Goal: Information Seeking & Learning: Check status

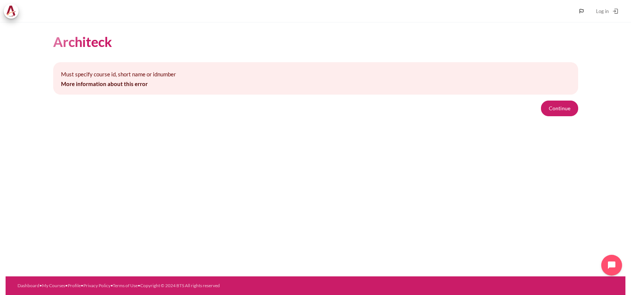
click at [537, 112] on form "Continue" at bounding box center [315, 109] width 525 height 16
click at [540, 112] on form "Continue" at bounding box center [315, 109] width 525 height 16
click at [543, 113] on button "Continue" at bounding box center [559, 109] width 37 height 16
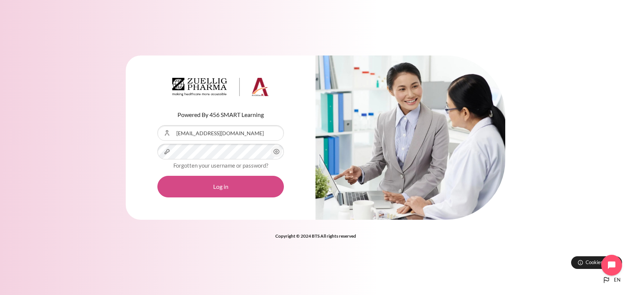
click at [188, 193] on button "Log in" at bounding box center [220, 187] width 127 height 22
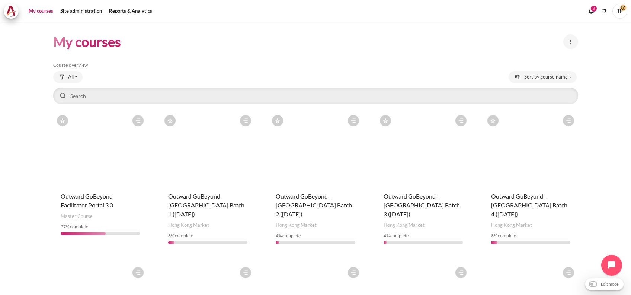
click at [623, 9] on span "TP" at bounding box center [620, 10] width 15 height 6
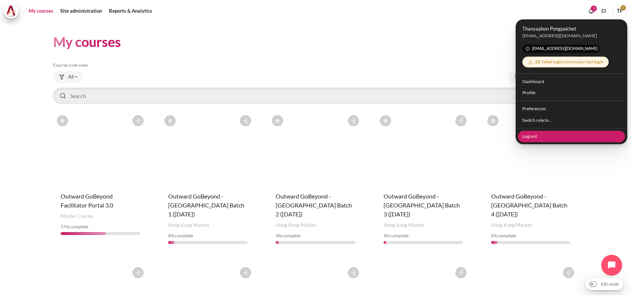
click at [536, 131] on link "Log out" at bounding box center [572, 136] width 108 height 12
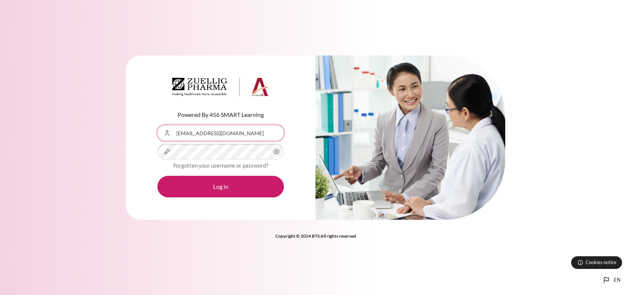
click at [181, 129] on input "[EMAIL_ADDRESS][DOMAIN_NAME]" at bounding box center [220, 133] width 127 height 16
type input "mintthanyaphon@mail.com"
drag, startPoint x: 193, startPoint y: 197, endPoint x: 196, endPoint y: 194, distance: 4.5
click at [194, 197] on div "Powered By 456 SMART Learning Username or Email Address mintthanyaphon@mail.com…" at bounding box center [221, 137] width 190 height 165
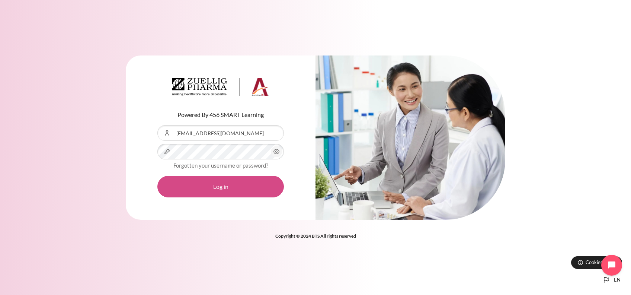
click at [202, 186] on button "Log in" at bounding box center [220, 187] width 127 height 22
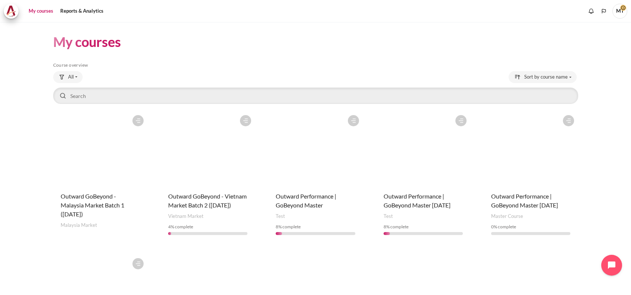
click at [506, 154] on figure "Content" at bounding box center [531, 148] width 94 height 74
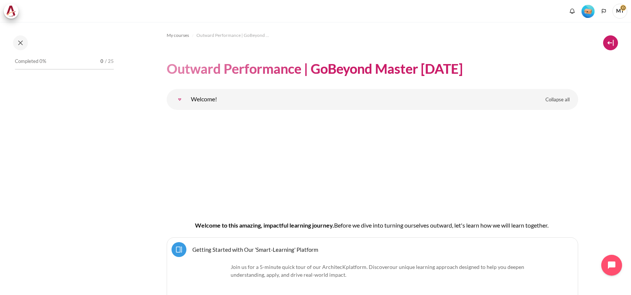
click at [607, 42] on button at bounding box center [610, 42] width 15 height 15
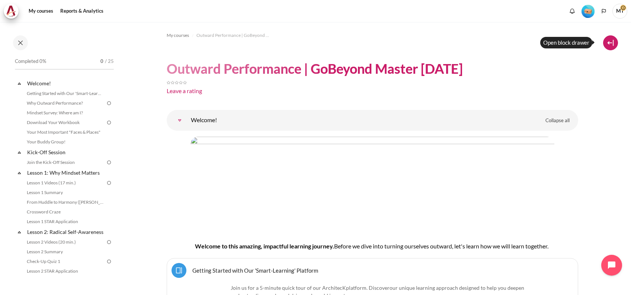
click at [614, 41] on button at bounding box center [610, 42] width 15 height 15
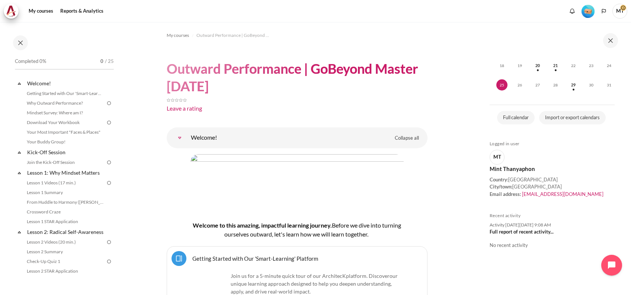
scroll to position [310, 0]
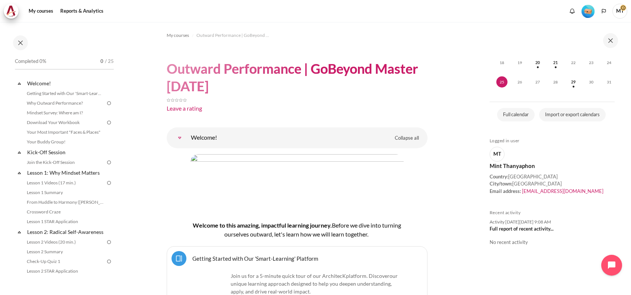
click at [500, 226] on link "Full report of recent activity..." at bounding box center [522, 229] width 64 height 6
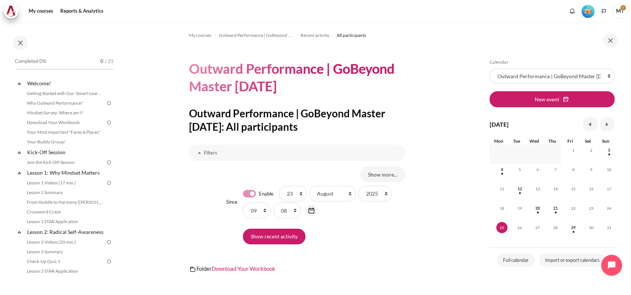
scroll to position [99, 0]
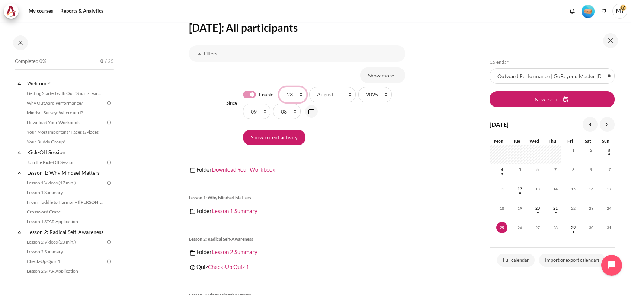
click at [293, 96] on select "1 2 3 4 5 6 7 8 9 10 11 12 13 14 15 16 17 18 19 20 21 22 23 24 25 26 27 28 29 3…" at bounding box center [293, 95] width 28 height 16
select select "5"
click at [279, 87] on select "1 2 3 4 5 6 7 8 9 10 11 12 13 14 15 16 17 18 19 20 21 22 23 24 25 26 27 28 29 3…" at bounding box center [293, 95] width 28 height 16
click at [335, 95] on select "January February March April May June July August September October November De…" at bounding box center [332, 95] width 47 height 16
select select "3"
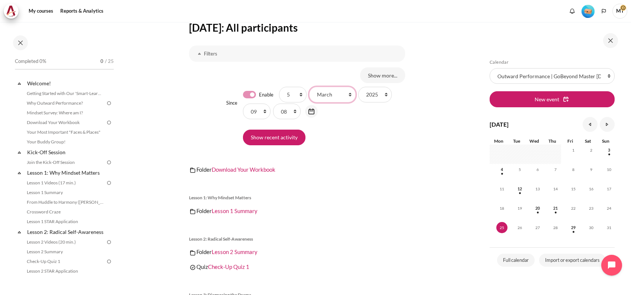
click at [309, 87] on select "January February March April May June July August September October November De…" at bounding box center [332, 95] width 47 height 16
click at [301, 135] on input "Show recent activity" at bounding box center [274, 138] width 63 height 16
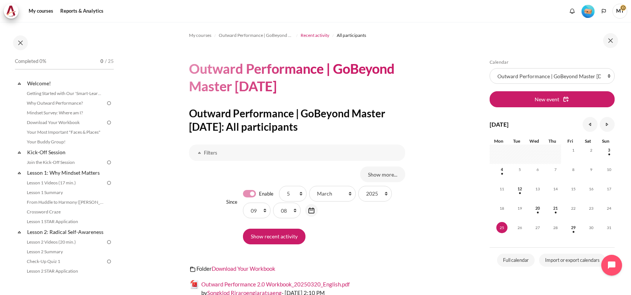
click at [316, 35] on span "Recent activity" at bounding box center [315, 35] width 29 height 7
click at [245, 36] on span "Outward Performance | GoBeyond Master [DATE]" at bounding box center [256, 35] width 74 height 7
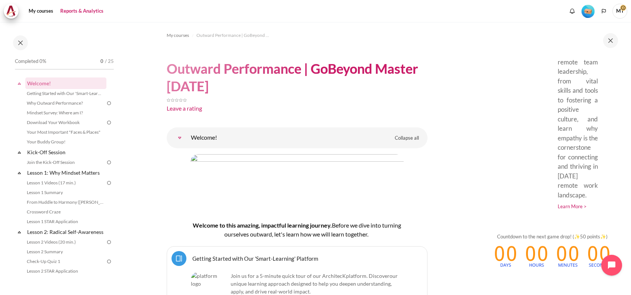
click at [85, 7] on link "Reports & Analytics" at bounding box center [82, 11] width 48 height 15
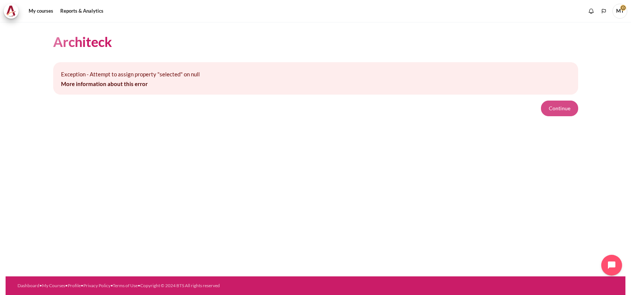
click at [560, 107] on button "Continue" at bounding box center [559, 109] width 37 height 16
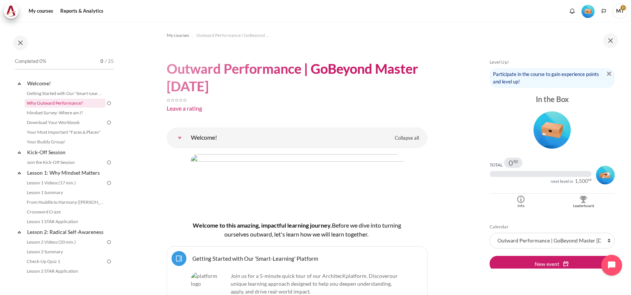
click at [36, 101] on link "Why Outward Performance?" at bounding box center [65, 103] width 81 height 9
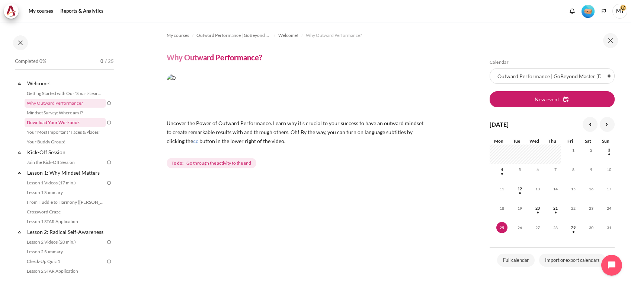
click at [45, 119] on link "Download Your Workbook" at bounding box center [65, 122] width 81 height 9
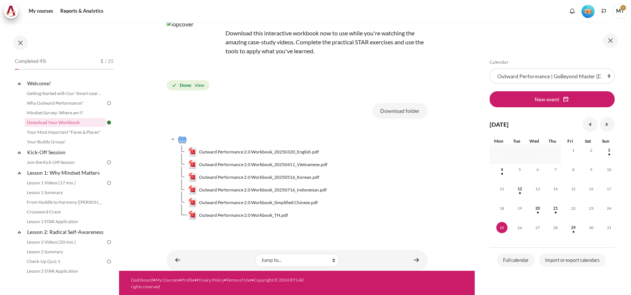
scroll to position [58, 0]
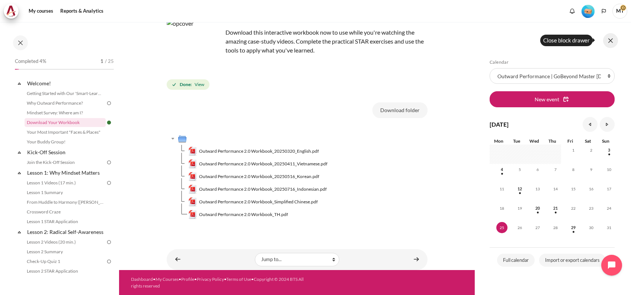
click at [613, 36] on button at bounding box center [610, 40] width 15 height 15
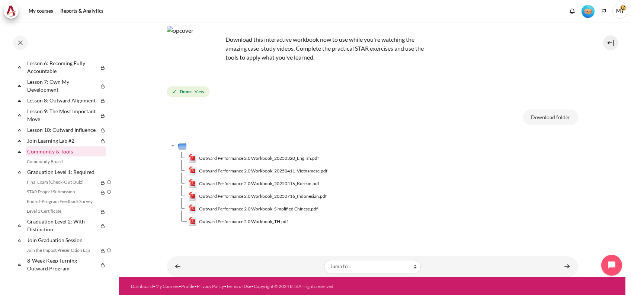
scroll to position [436, 0]
click at [20, 143] on icon at bounding box center [19, 140] width 7 height 7
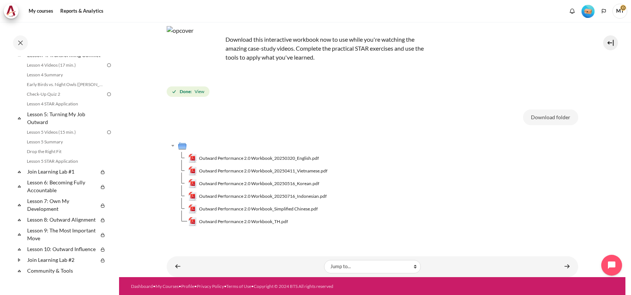
scroll to position [337, 0]
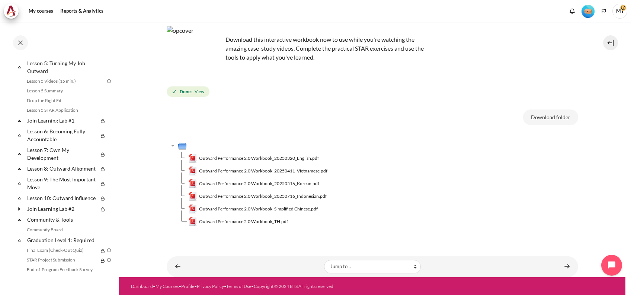
click at [14, 140] on div "Completed 4% 1 / 25 Expand Collapse Welcome! Highlighted" at bounding box center [64, 165] width 106 height 218
click at [17, 124] on icon at bounding box center [19, 120] width 7 height 7
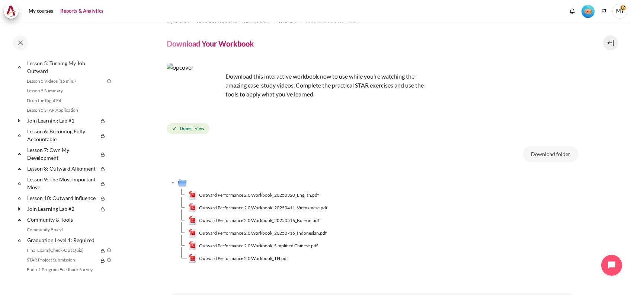
scroll to position [0, 0]
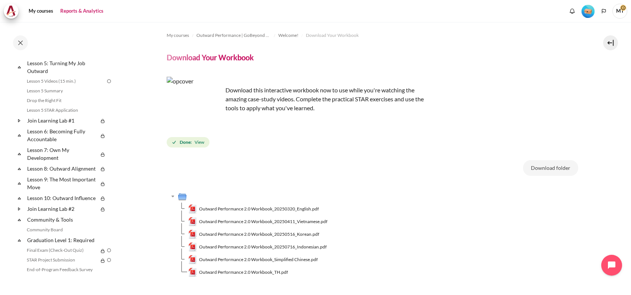
click at [61, 11] on link "Reports & Analytics" at bounding box center [82, 11] width 48 height 15
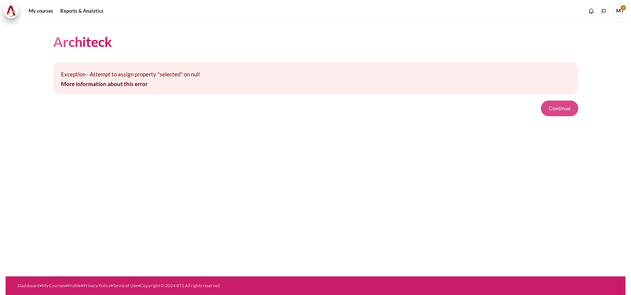
click at [554, 113] on button "Continue" at bounding box center [559, 109] width 37 height 16
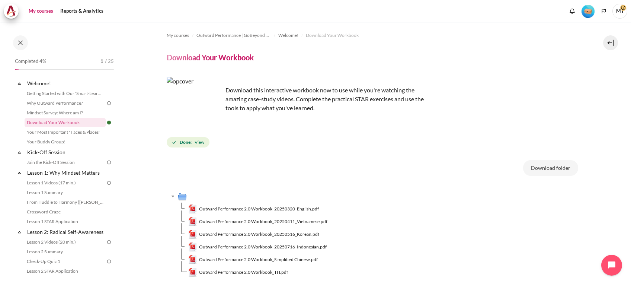
click at [32, 8] on link "My courses" at bounding box center [41, 11] width 30 height 15
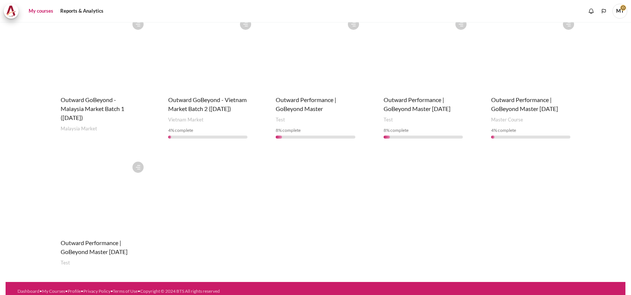
scroll to position [99, 0]
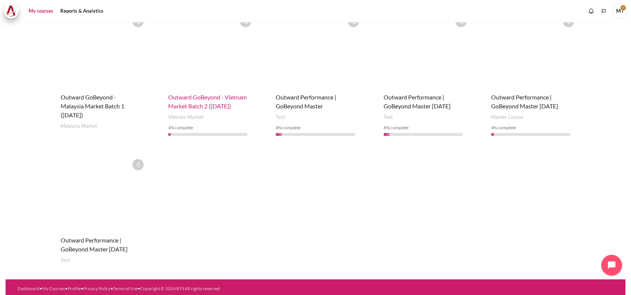
click at [206, 108] on span "Outward GoBeyond - Vietnam Market Batch 2 (Jul 2025)" at bounding box center [207, 101] width 79 height 16
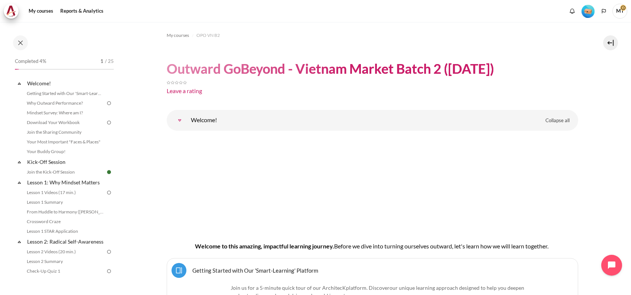
drag, startPoint x: 608, startPoint y: 128, endPoint x: 587, endPoint y: 133, distance: 21.4
click at [45, 3] on nav at bounding box center [315, 11] width 631 height 22
click at [44, 4] on link "My courses" at bounding box center [41, 11] width 30 height 15
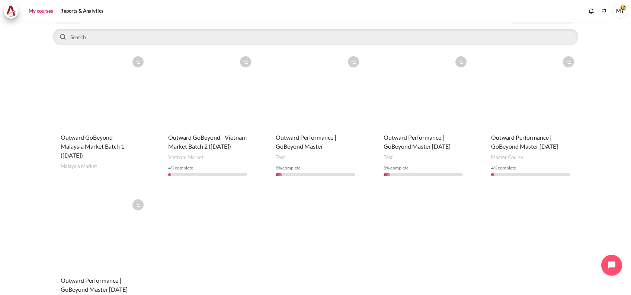
scroll to position [119, 0]
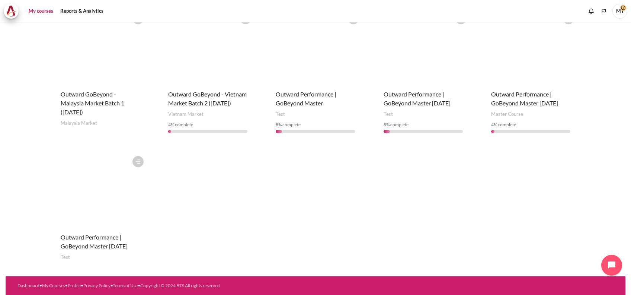
click at [294, 64] on figure "Content" at bounding box center [315, 46] width 94 height 74
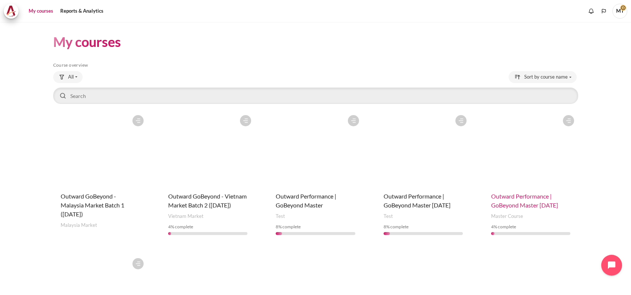
click at [511, 203] on span "Outward Performance | GoBeyond Master [DATE]" at bounding box center [524, 200] width 67 height 16
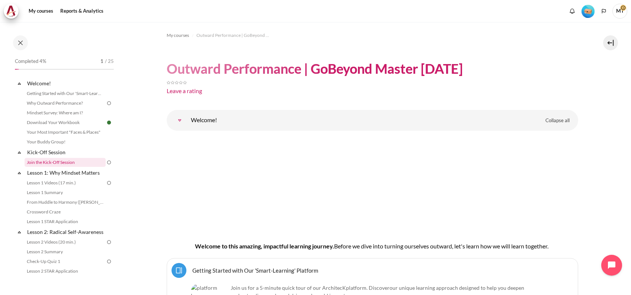
click at [70, 160] on link "Join the Kick-Off Session" at bounding box center [65, 162] width 81 height 9
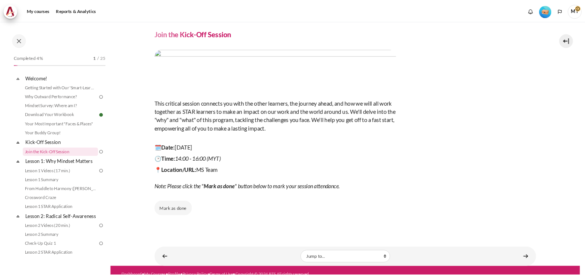
scroll to position [31, 0]
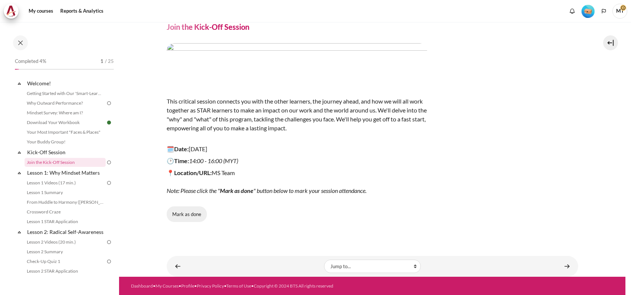
click at [183, 211] on button "Mark as done" at bounding box center [187, 214] width 40 height 16
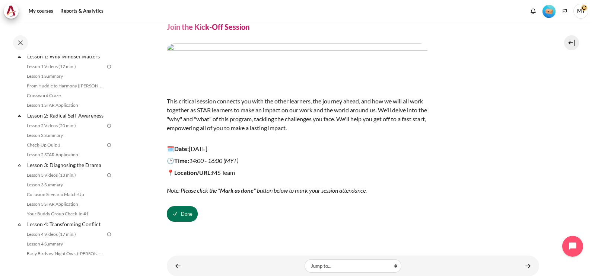
scroll to position [0, 0]
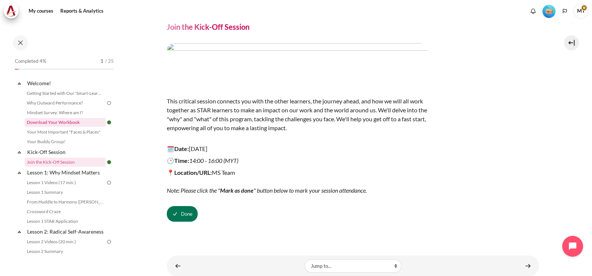
click at [43, 119] on link "Download Your Workbook" at bounding box center [65, 122] width 81 height 9
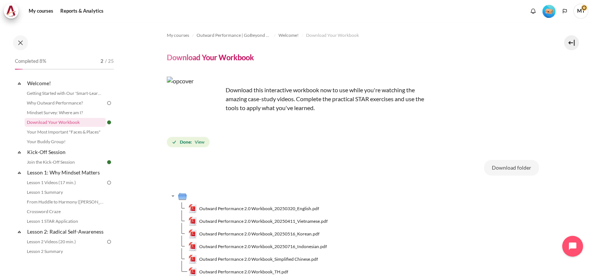
click at [580, 11] on span "MT" at bounding box center [580, 11] width 15 height 15
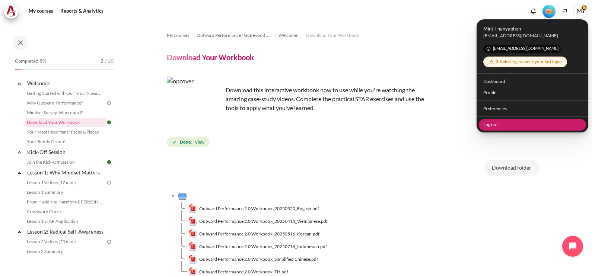
click at [494, 127] on link "Log out" at bounding box center [533, 125] width 108 height 12
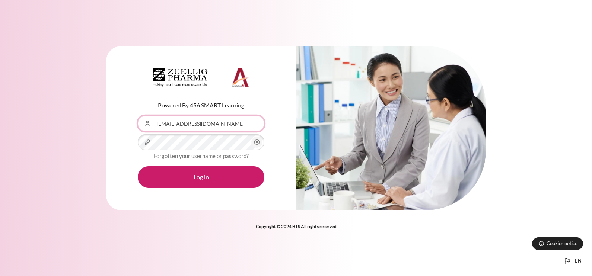
click at [190, 125] on input "[EMAIL_ADDRESS][DOMAIN_NAME]" at bounding box center [201, 124] width 127 height 16
type input "thanyaphon.pongpaichet@bts.com"
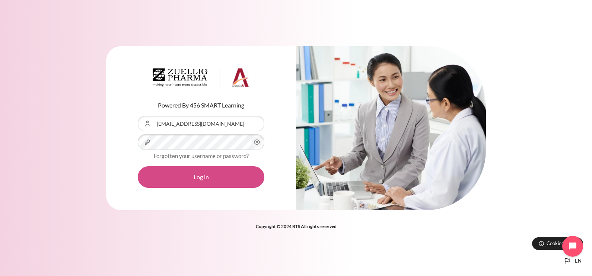
click at [169, 175] on button "Log in" at bounding box center [201, 177] width 127 height 22
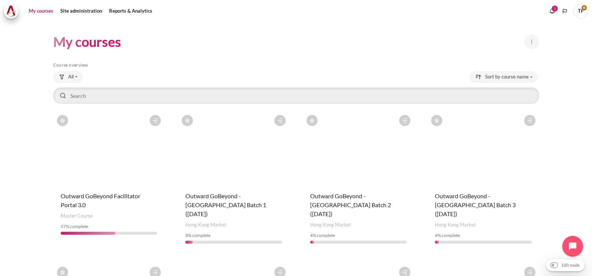
click at [582, 7] on span "TP" at bounding box center [580, 10] width 15 height 6
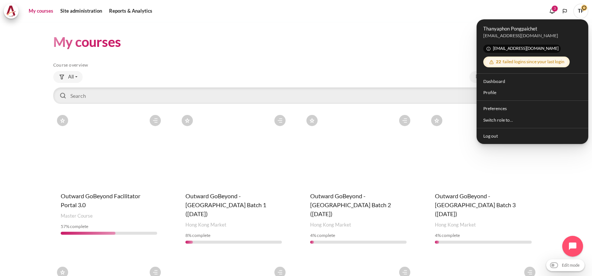
click at [451, 40] on header "My courses New course Manage courses" at bounding box center [296, 41] width 486 height 17
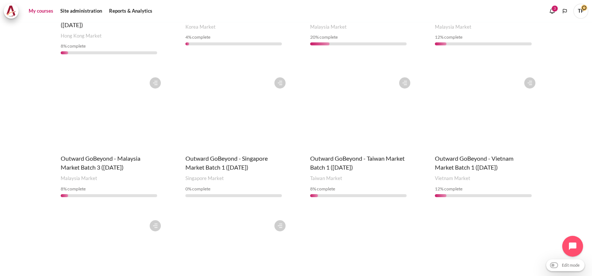
scroll to position [372, 0]
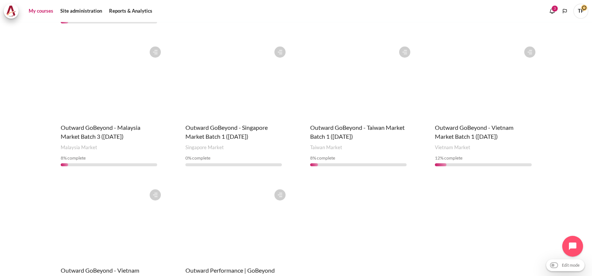
click at [226, 204] on figure "Content" at bounding box center [233, 223] width 111 height 74
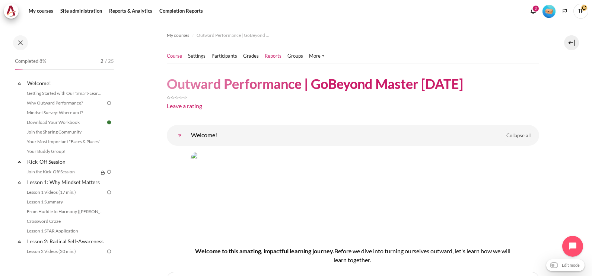
click at [275, 58] on link "Reports" at bounding box center [273, 55] width 17 height 7
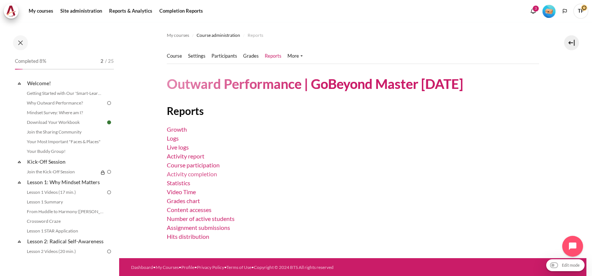
click at [195, 175] on link "Activity completion" at bounding box center [192, 173] width 50 height 7
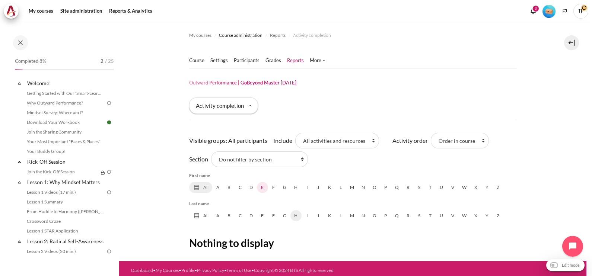
scroll to position [3, 0]
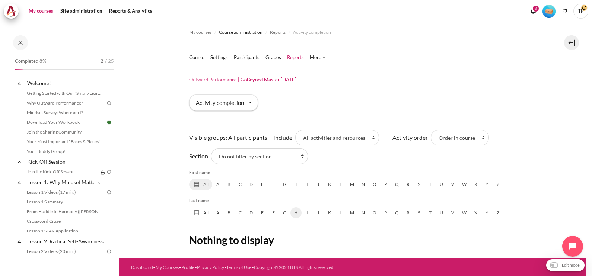
click at [36, 16] on link "My courses" at bounding box center [41, 11] width 30 height 15
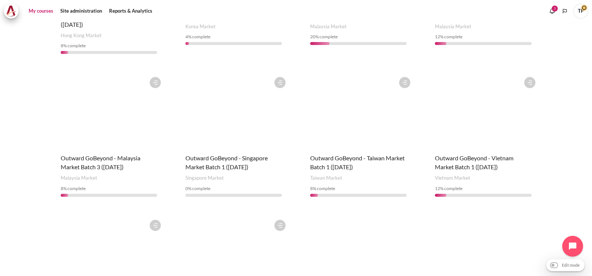
scroll to position [437, 0]
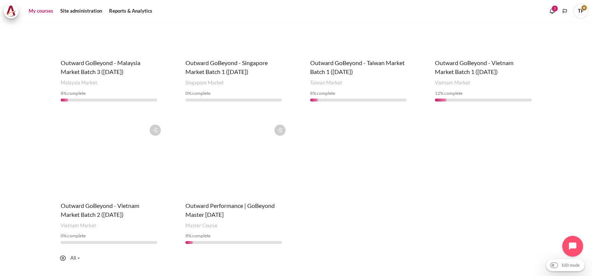
click at [95, 159] on figure "Content" at bounding box center [108, 158] width 111 height 74
